Goal: Task Accomplishment & Management: Manage account settings

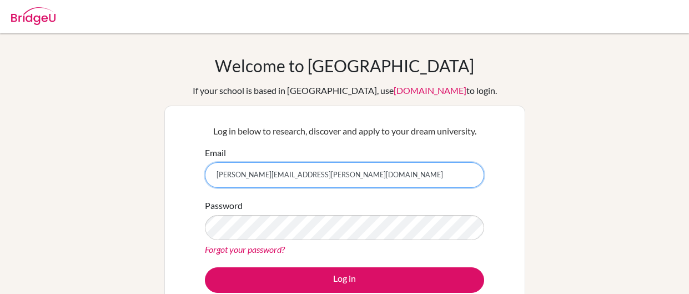
click at [268, 174] on input "esther.hadassa@paca.com.br" at bounding box center [344, 175] width 279 height 26
drag, startPoint x: 268, startPoint y: 174, endPoint x: 327, endPoint y: 171, distance: 59.6
click at [327, 171] on input "esther.hadassa@paca.com.br" at bounding box center [344, 175] width 279 height 26
click at [237, 179] on input "esther.hadassa2020@" at bounding box center [344, 175] width 279 height 26
click at [308, 178] on input "estherhadassa2020@" at bounding box center [344, 175] width 279 height 26
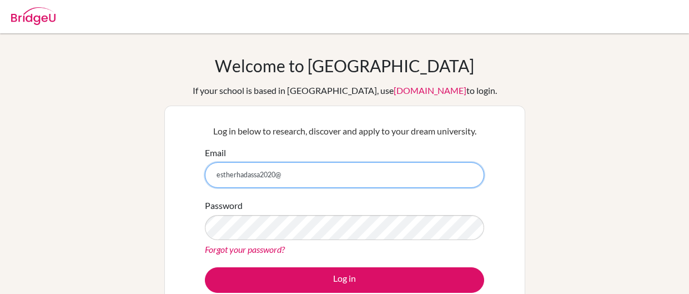
type input "estherhadassa2020@hotmail.com"
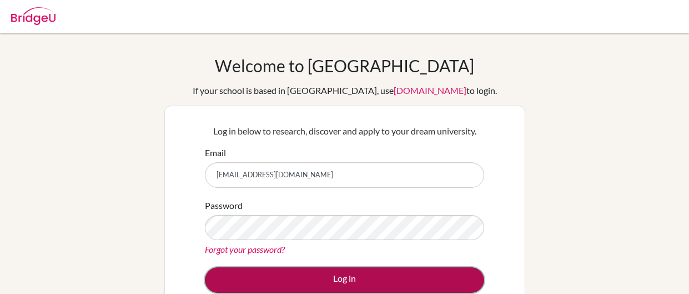
click at [386, 278] on button "Log in" at bounding box center [344, 280] width 279 height 26
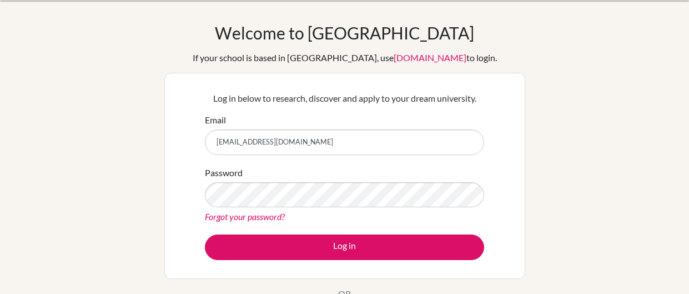
scroll to position [26, 0]
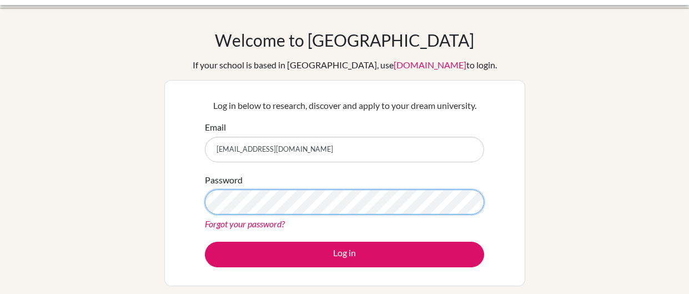
click at [205, 242] on button "Log in" at bounding box center [344, 255] width 279 height 26
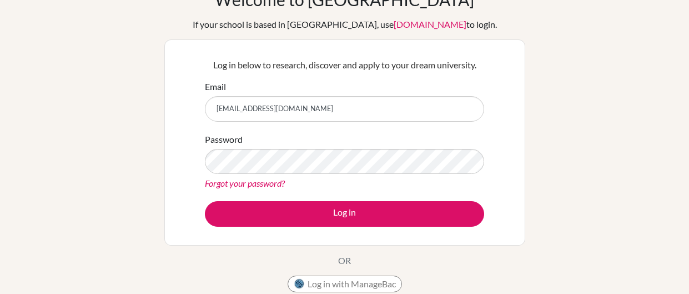
scroll to position [66, 0]
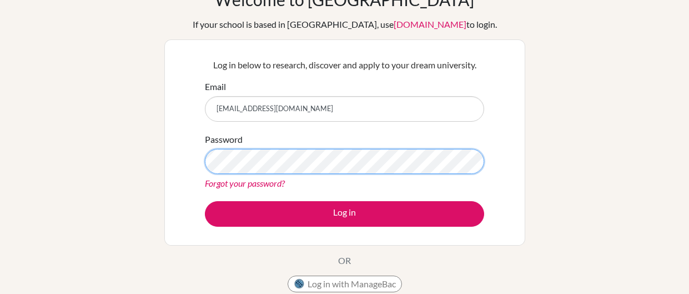
click at [205, 201] on button "Log in" at bounding box center [344, 214] width 279 height 26
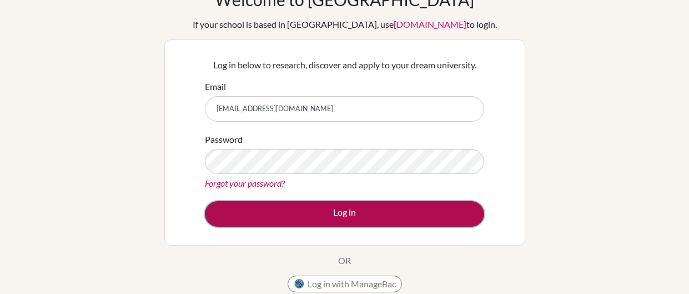
click at [394, 201] on button "Log in" at bounding box center [344, 214] width 279 height 26
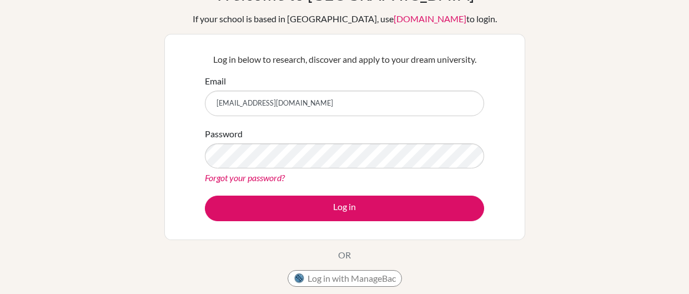
scroll to position [72, 0]
click at [239, 179] on link "Forgot your password?" at bounding box center [245, 177] width 80 height 11
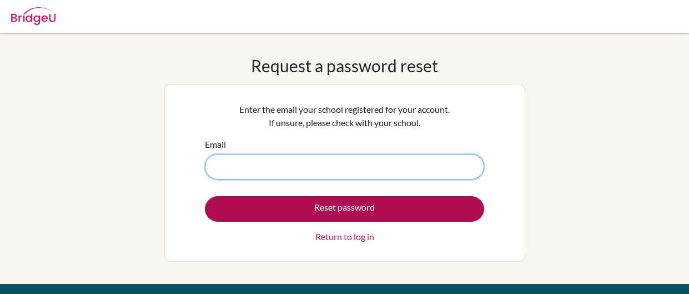
type input "[PERSON_NAME][EMAIL_ADDRESS][PERSON_NAME][DOMAIN_NAME]"
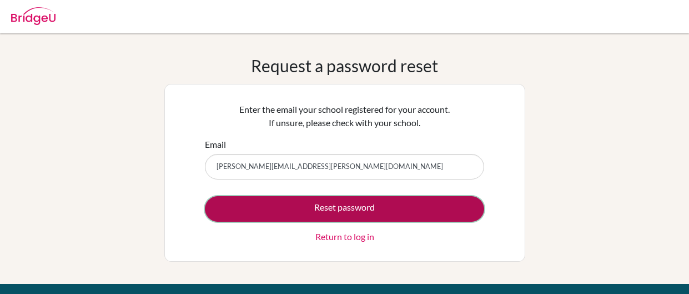
click at [361, 214] on button "Reset password" at bounding box center [344, 209] width 279 height 26
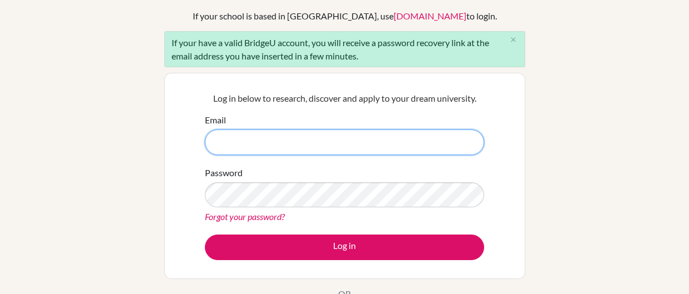
scroll to position [75, 0]
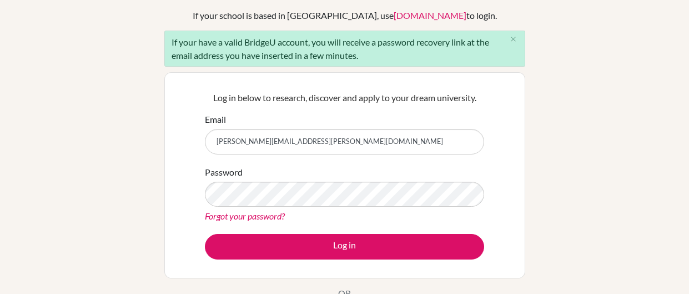
click at [347, 131] on input "[PERSON_NAME][EMAIL_ADDRESS][PERSON_NAME][DOMAIN_NAME]" at bounding box center [344, 142] width 279 height 26
drag, startPoint x: 347, startPoint y: 131, endPoint x: 308, endPoint y: 134, distance: 38.5
click at [308, 134] on input "[PERSON_NAME][EMAIL_ADDRESS][PERSON_NAME][DOMAIN_NAME]" at bounding box center [344, 142] width 279 height 26
type input "[EMAIL_ADDRESS][DOMAIN_NAME]"
click at [222, 219] on link "Forgot your password?" at bounding box center [245, 216] width 80 height 11
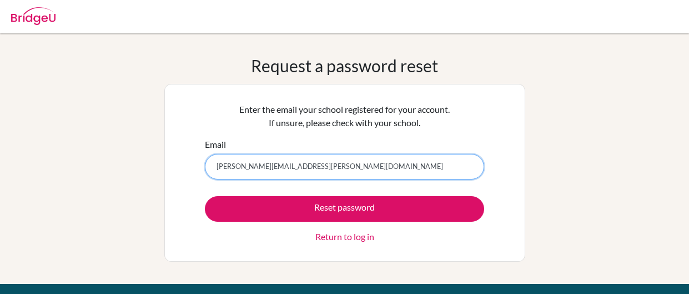
click at [317, 171] on input "[PERSON_NAME][EMAIL_ADDRESS][PERSON_NAME][DOMAIN_NAME]" at bounding box center [344, 167] width 279 height 26
type input "[EMAIL_ADDRESS][DOMAIN_NAME]"
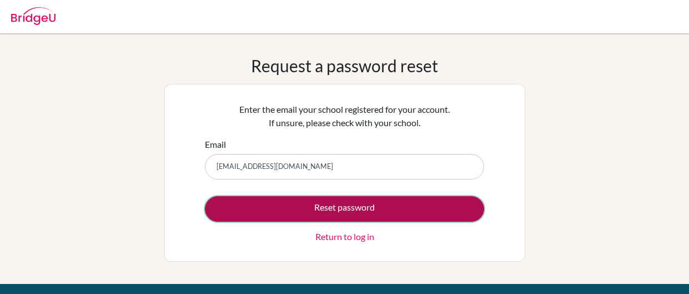
click at [355, 203] on button "Reset password" at bounding box center [344, 209] width 279 height 26
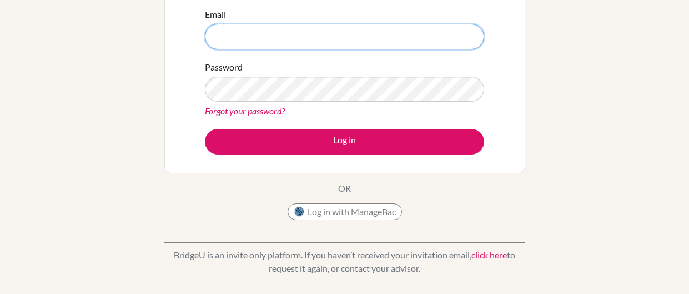
scroll to position [181, 0]
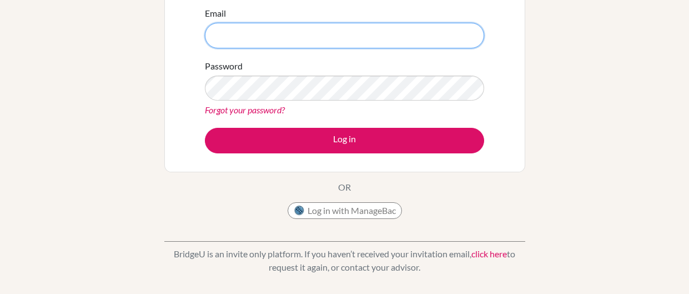
type input "[PERSON_NAME][EMAIL_ADDRESS][PERSON_NAME][DOMAIN_NAME]"
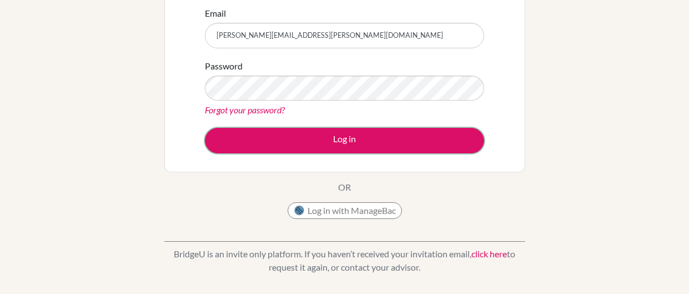
click at [377, 143] on button "Log in" at bounding box center [344, 141] width 279 height 26
